Goal: Task Accomplishment & Management: Use online tool/utility

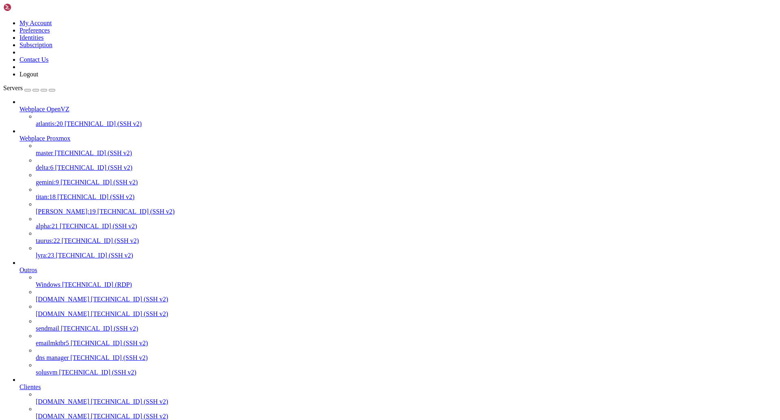
click at [97, 208] on span "[TECHNICAL_ID] (SSH v2)" at bounding box center [135, 211] width 77 height 7
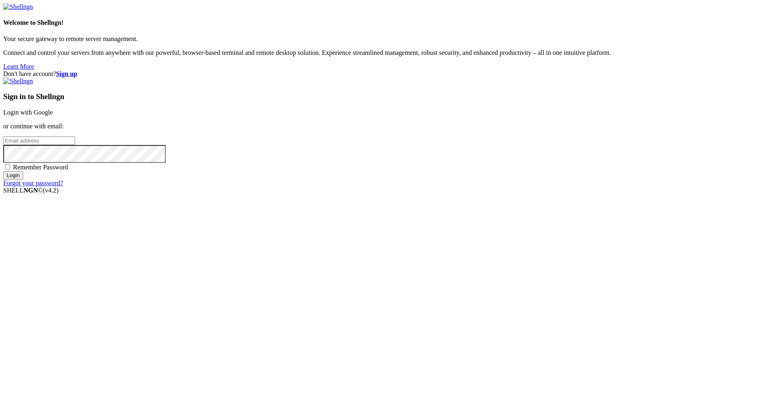
type input "[PERSON_NAME][EMAIL_ADDRESS][DOMAIN_NAME]"
click at [23, 180] on input "Login" at bounding box center [13, 175] width 20 height 9
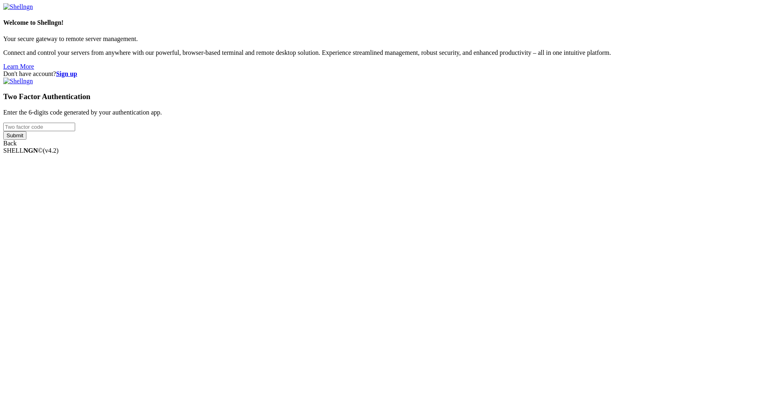
click at [75, 131] on input "number" at bounding box center [39, 127] width 72 height 9
type input "873890"
click at [26, 140] on input "Submit" at bounding box center [14, 135] width 23 height 9
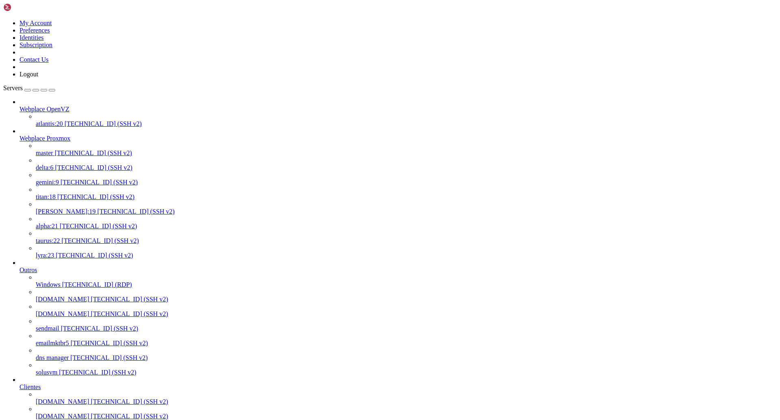
click at [79, 208] on span "[PERSON_NAME]:19" at bounding box center [66, 211] width 60 height 7
